Goal: Navigation & Orientation: Understand site structure

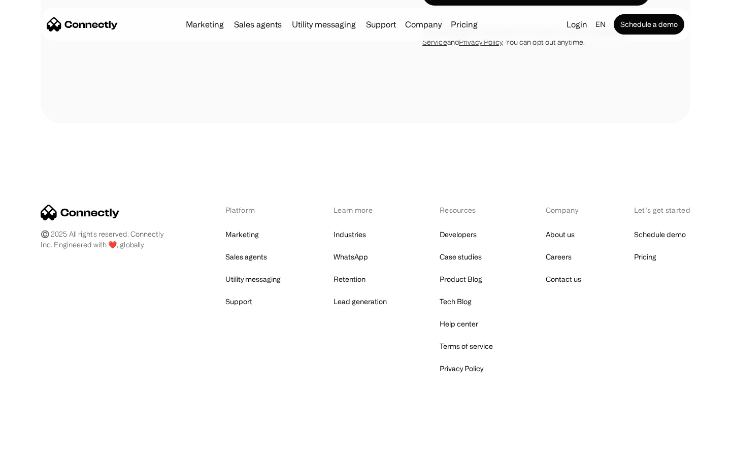
scroll to position [687, 0]
